Goal: Information Seeking & Learning: Learn about a topic

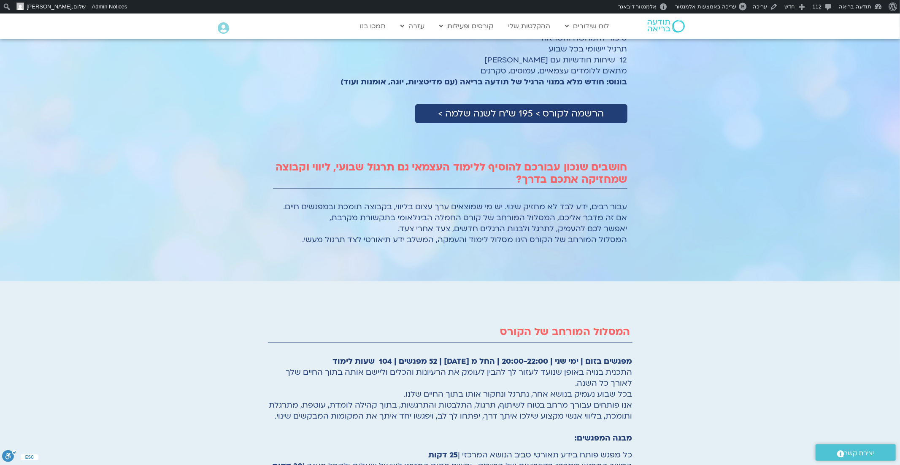
scroll to position [814, 0]
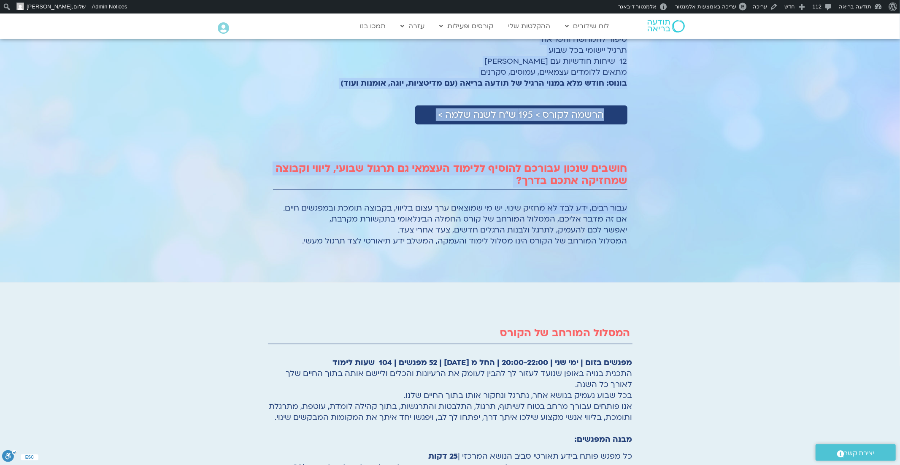
drag, startPoint x: 632, startPoint y: 207, endPoint x: 537, endPoint y: 208, distance: 94.5
click at [537, 208] on section "עלות קורס החמלה הבינלאומי בתקשורת מקרבת- בגרסה מקוונת 52 שיעורים למייל בטקסט + …" at bounding box center [450, 113] width 900 height 338
click at [537, 208] on span "עבור רבים, ידע לבד לא מחזיק שינוי. יש מי שמוצאים ערך עצום בליווי, בקבוצה תומכת …" at bounding box center [456, 208] width 344 height 11
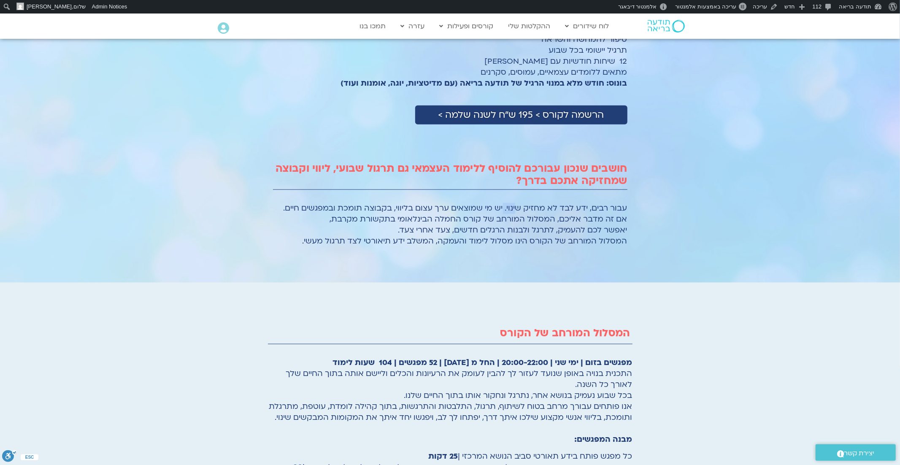
drag, startPoint x: 503, startPoint y: 208, endPoint x: 516, endPoint y: 208, distance: 13.9
click at [516, 208] on span "עבור רבים, ידע לבד לא מחזיק שינוי. יש מי שמוצאים ערך עצום בליווי, בקבוצה תומכת …" at bounding box center [456, 208] width 344 height 11
click at [624, 209] on span "עבור רבים, ידע לבד לא מחזיק שינוי. יש מי שמוצאים ערך עצום בליווי, בקבוצה תומכת …" at bounding box center [456, 208] width 344 height 11
click at [629, 208] on div "עלות קורס החמלה הבינלאומי בתקשורת מקרבת- בגרסה מקוונת 52 שיעורים למייל בטקסט + …" at bounding box center [450, 116] width 363 height 284
drag, startPoint x: 628, startPoint y: 208, endPoint x: 278, endPoint y: 208, distance: 350.2
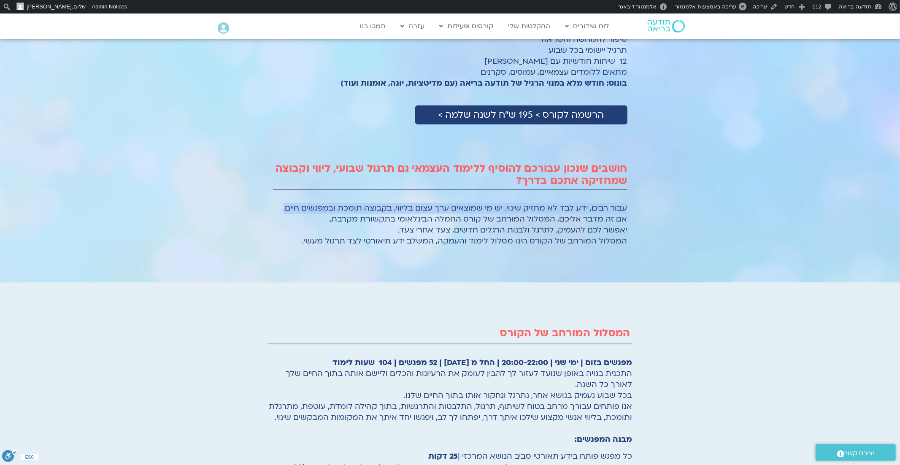
click at [278, 208] on div "עלות קורס החמלה הבינלאומי בתקשורת מקרבת- בגרסה מקוונת 52 שיעורים למייל בטקסט + …" at bounding box center [450, 116] width 363 height 284
copy span "עבור רבים, ידע לבד לא מחזיק שינוי. יש מי שמוצאים ערך עצום בליווי, בקבוצה תומכת …"
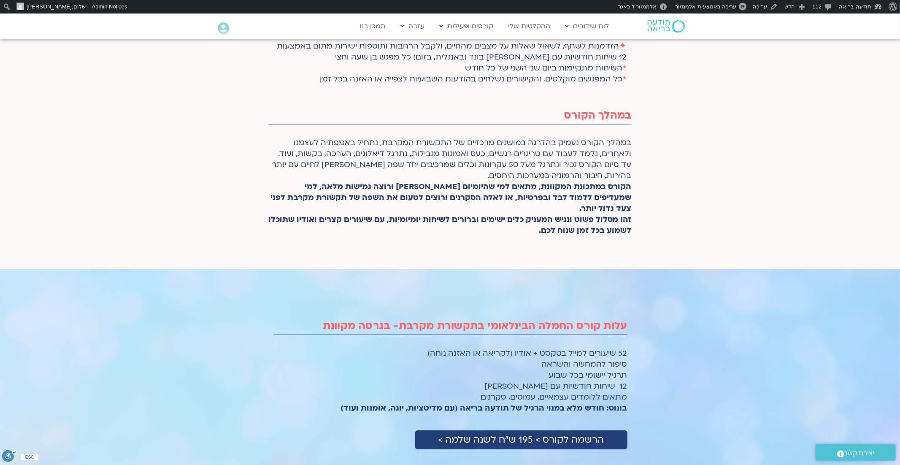
scroll to position [478, 0]
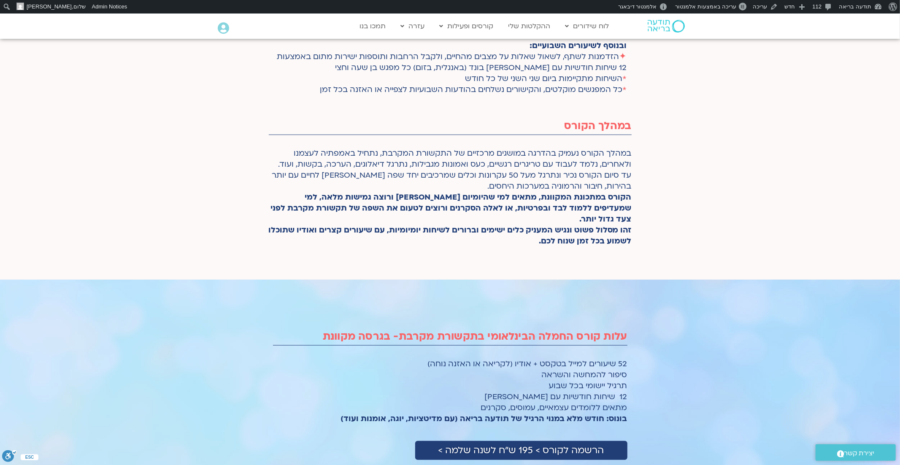
drag, startPoint x: 386, startPoint y: 228, endPoint x: 373, endPoint y: 248, distance: 23.8
click at [372, 248] on div "במהלך הקורס נעמיק בהדרגה במושגים מרכזיים של התקשורת המקרבת, נתחיל באמפתיה לעצמנ…" at bounding box center [450, 199] width 363 height 102
copy strong "עם שיעורים קצרים ואודיו שתוכלו לשמוע בכל זמן שנוח לכם."
click at [468, 236] on div "במהלך הקורס נעמיק בהדרגה במושגים מרכזיים של התקשורת המקרבת, נתחיל באמפתיה לעצמנ…" at bounding box center [450, 197] width 363 height 99
drag, startPoint x: 618, startPoint y: 230, endPoint x: 526, endPoint y: 242, distance: 93.2
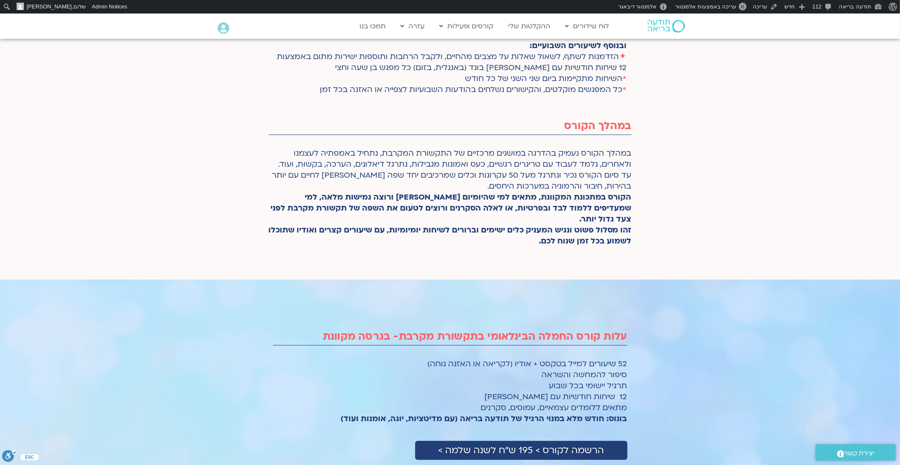
click at [525, 242] on div "במהלך הקורס נעמיק בהדרגה במושגים מרכזיים של התקשורת המקרבת, נתחיל באמפתיה לעצמנ…" at bounding box center [450, 197] width 363 height 99
copy strong "מסלול פשוט ונגיש המעניק כלים ישימים וברורים לשיחות יומיומיות, עם שיעורים קצרים …"
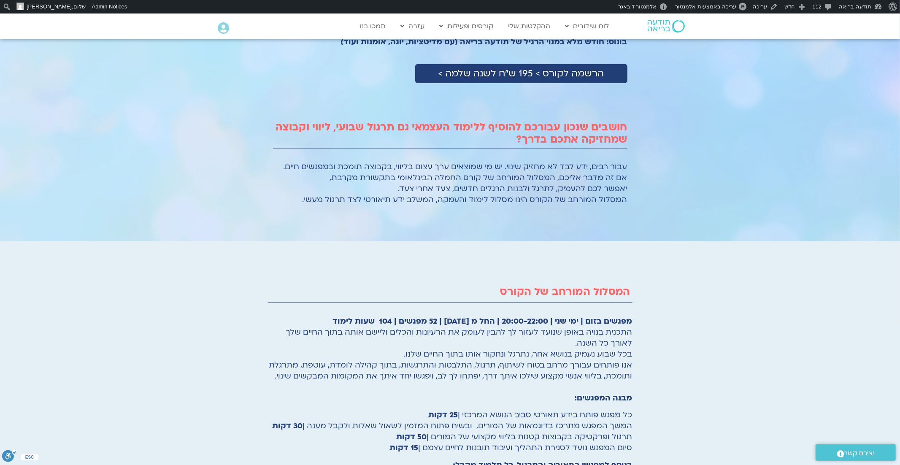
scroll to position [860, 0]
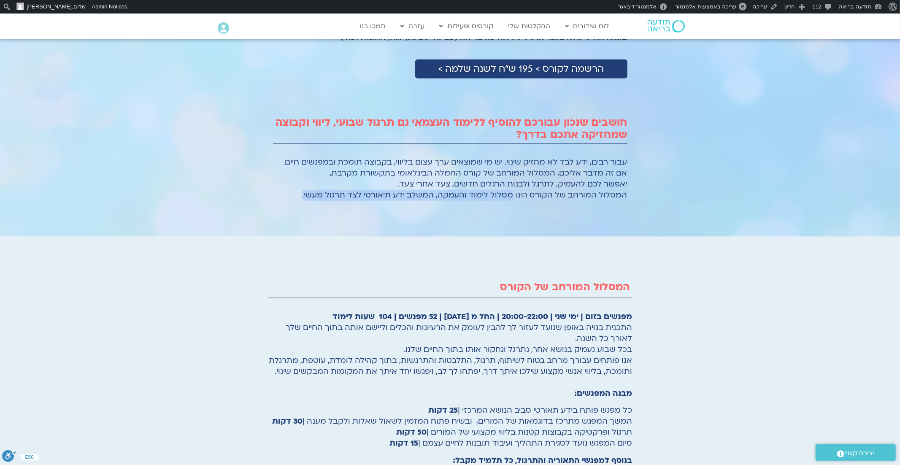
drag, startPoint x: 515, startPoint y: 194, endPoint x: 306, endPoint y: 196, distance: 208.5
click at [305, 196] on p "עבור רבים, ידע לבד לא מחזיק שינוי. יש מי שמוצאים ערך עצום בליווי, בקבוצה תומכת …" at bounding box center [450, 179] width 354 height 44
copy span "מסלול לימוד והעמקה, המשלב ידע תיאורטי לצד תרגול מעשי."
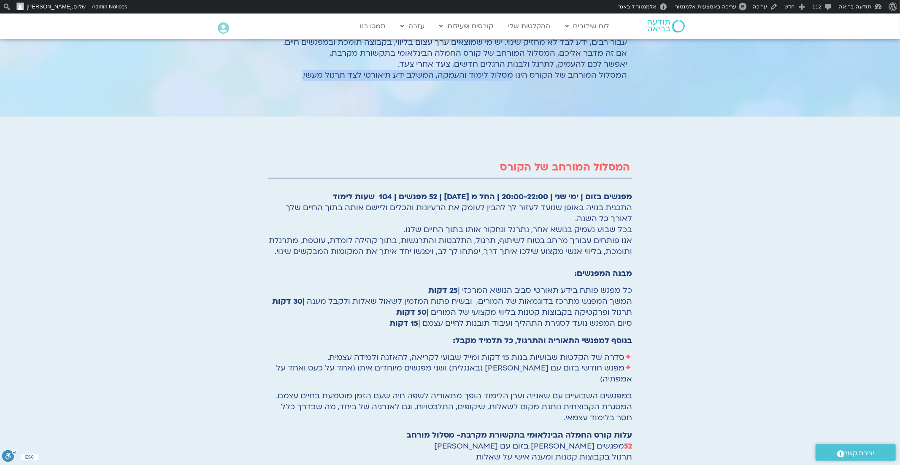
scroll to position [980, 0]
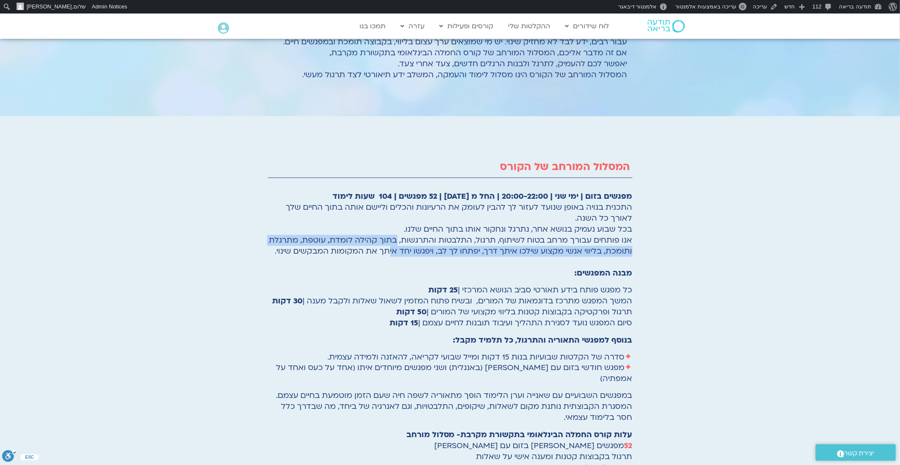
drag, startPoint x: 399, startPoint y: 239, endPoint x: 391, endPoint y: 251, distance: 13.9
click at [391, 251] on span "אנו פותחים עבורך מרחב בטוח לשיתוף, תרגול, התלבטות והתרגשות, בתוך קהילה לומדת, ע…" at bounding box center [450, 246] width 363 height 22
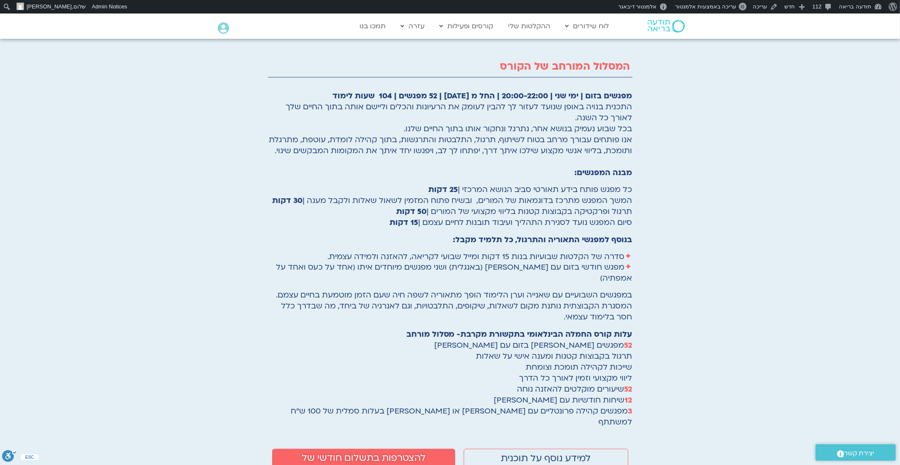
scroll to position [1081, 0]
drag, startPoint x: 509, startPoint y: 283, endPoint x: 278, endPoint y: 283, distance: 230.4
click at [278, 289] on span "במפגשים השבועיים עם שאנייה וערן הלימוד הופך מתאוריה לשפה חיה שעם הזמן מוטמעת בח…" at bounding box center [454, 294] width 356 height 11
copy span "הלימוד הופך מתאוריה לשפה חיה שעם הזמן מוטמעת בחיים עצמם."
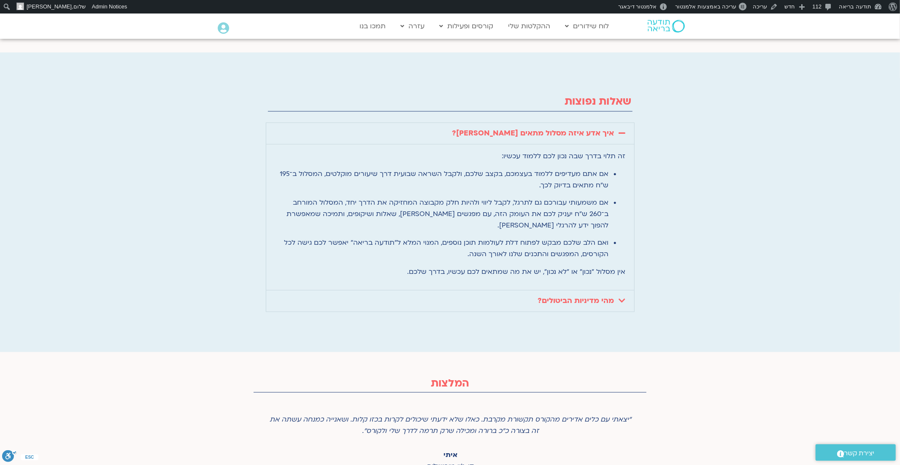
scroll to position [1855, 0]
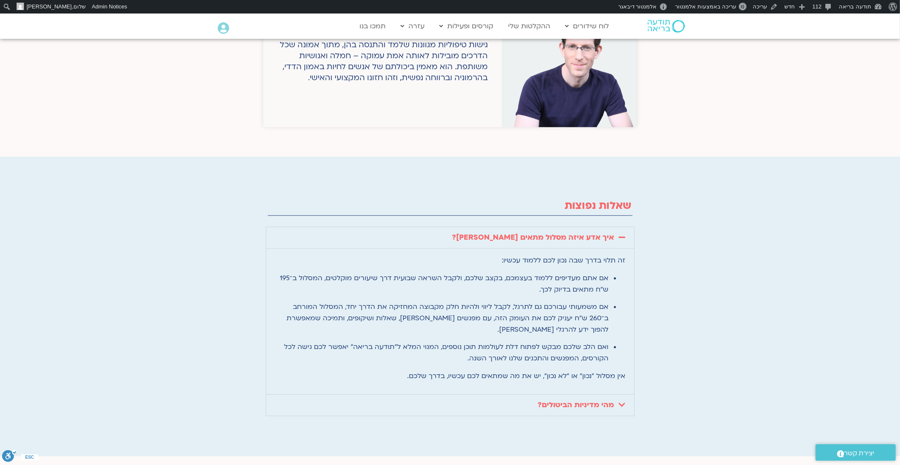
click at [595, 395] on div "מהי מדיניות הביטולים?" at bounding box center [450, 405] width 368 height 21
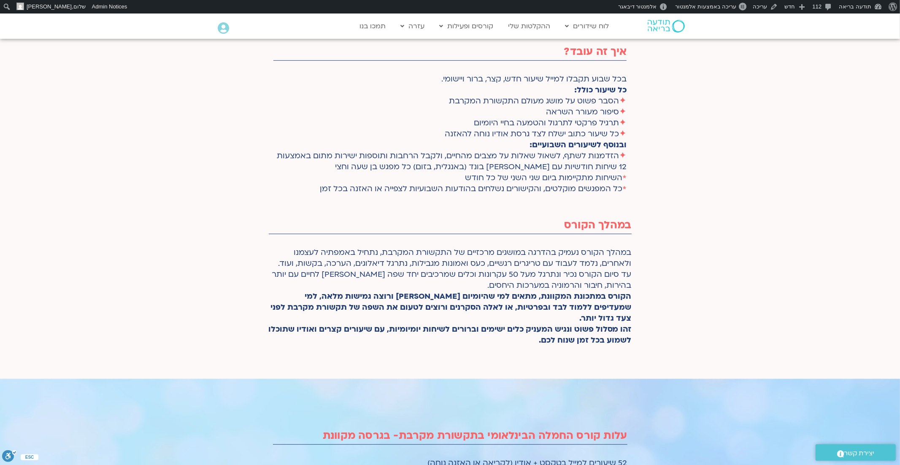
scroll to position [264, 0]
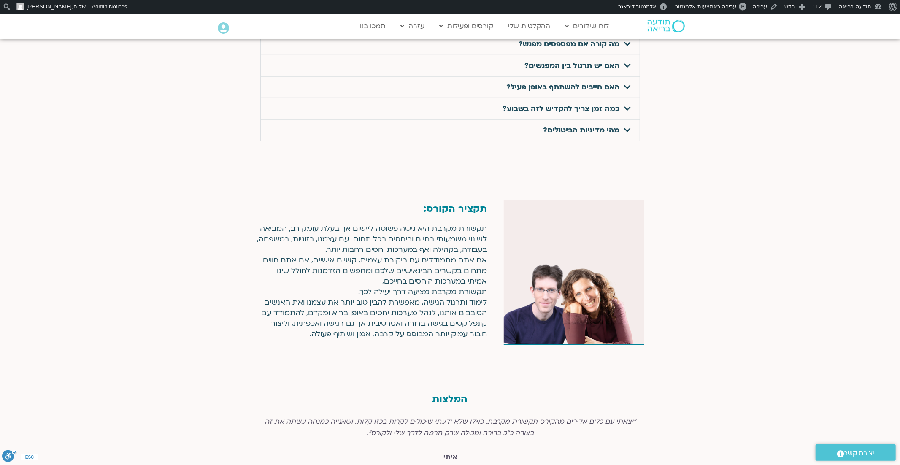
scroll to position [3186, 0]
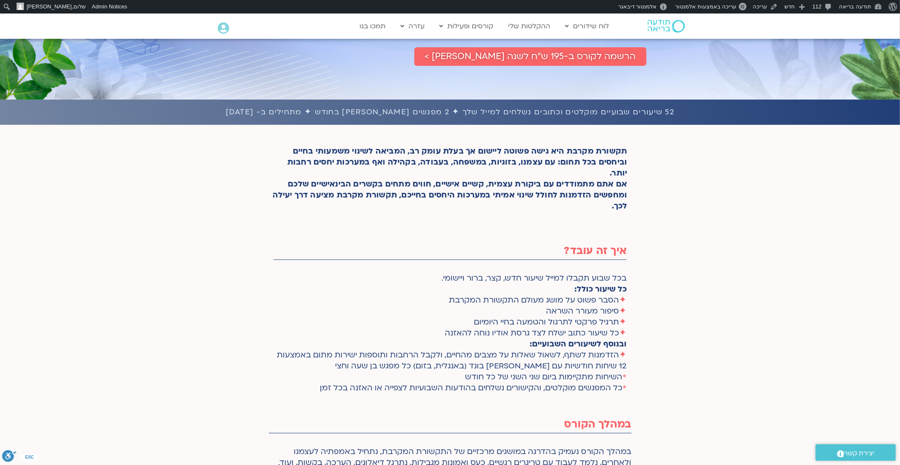
scroll to position [181, 0]
